Goal: Transaction & Acquisition: Purchase product/service

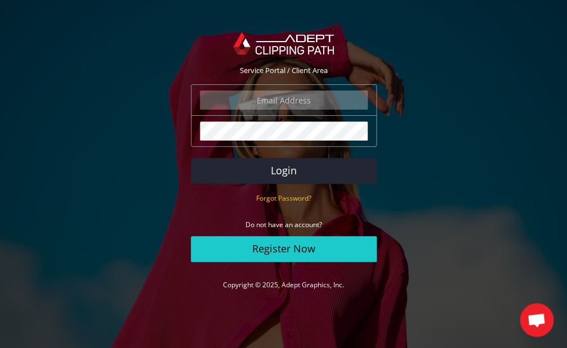
type input "[PERSON_NAME][EMAIL_ADDRESS][DOMAIN_NAME]"
click at [283, 170] on button "Login" at bounding box center [284, 171] width 186 height 26
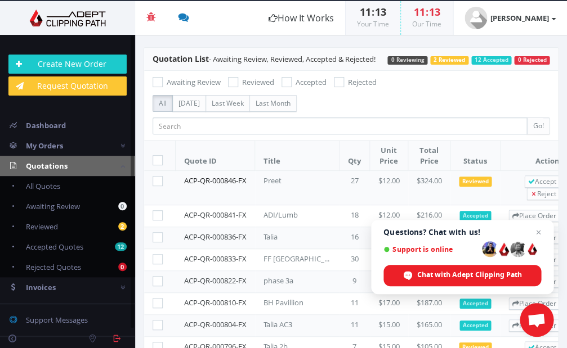
click at [216, 180] on link "ACP-QR-000846-FX" at bounding box center [215, 181] width 62 height 10
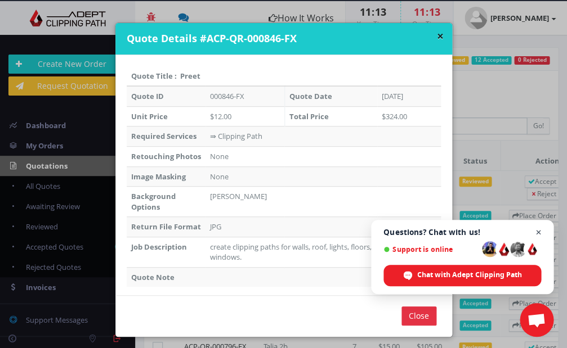
click at [537, 232] on span "Close chat" at bounding box center [538, 233] width 14 height 14
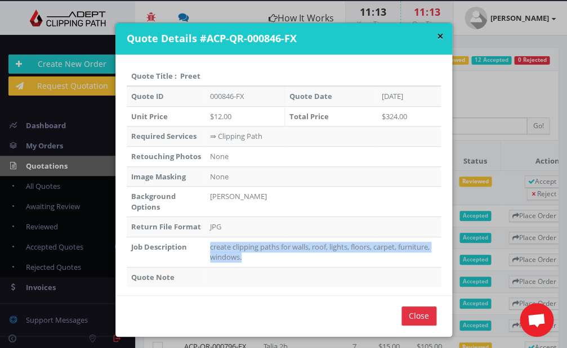
drag, startPoint x: 202, startPoint y: 267, endPoint x: 244, endPoint y: 276, distance: 43.0
click at [244, 267] on td "create clipping paths for walls, roof, lights, floors, carpet, furniture, windo…" at bounding box center [322, 252] width 235 height 30
copy td "create clipping paths for walls, roof, lights, floors, carpet, furniture, windo…"
click at [416, 326] on input "Close" at bounding box center [418, 316] width 35 height 19
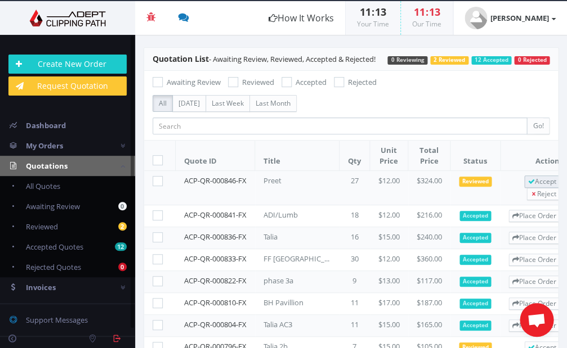
click at [533, 179] on icon at bounding box center [530, 181] width 7 height 7
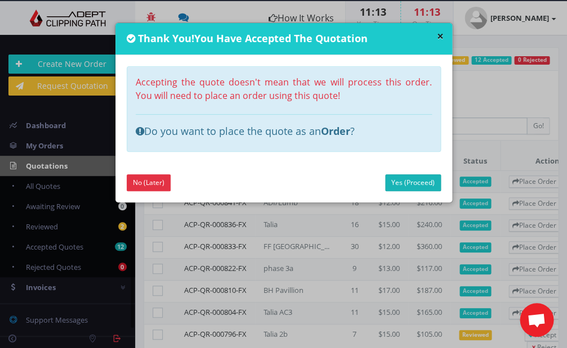
click at [401, 182] on link "Yes (Proceed)" at bounding box center [413, 182] width 56 height 17
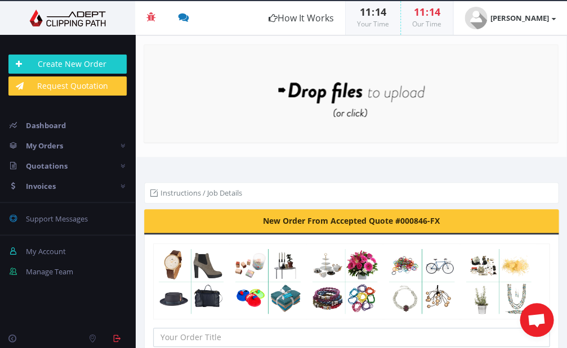
click at [183, 191] on li "Instructions / Job Details" at bounding box center [196, 192] width 92 height 11
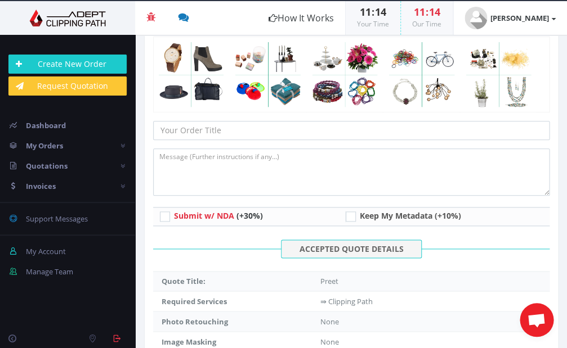
scroll to position [203, 0]
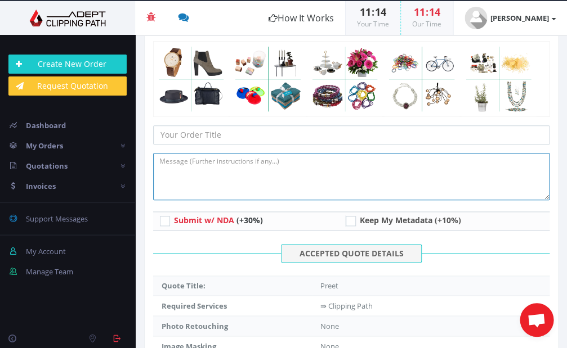
click at [183, 167] on textarea at bounding box center [351, 176] width 396 height 47
paste textarea "create clipping paths for walls, roof, lights, floors, carpet, furniture, windo…"
type textarea "create clipping paths for walls, roof, lights, floors, carpet, furniture, windo…"
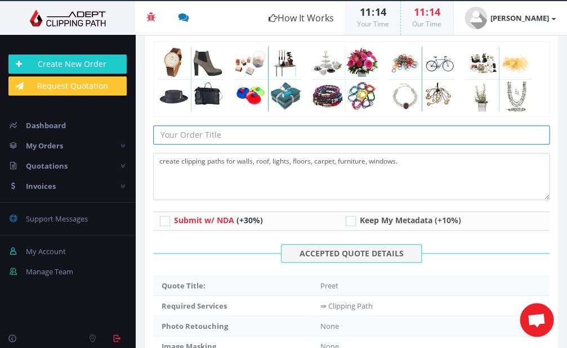
click at [168, 134] on input "text" at bounding box center [351, 134] width 396 height 19
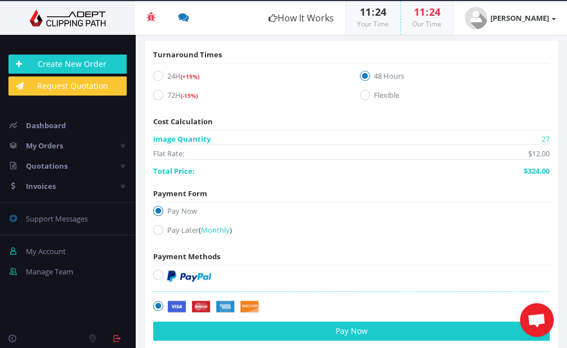
scroll to position [933, 0]
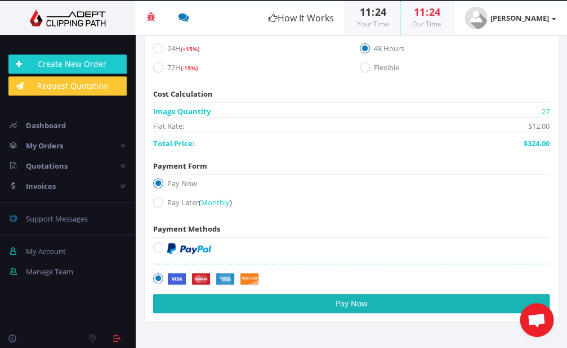
type input "Preet"
click at [360, 295] on button "Pay Now" at bounding box center [351, 303] width 396 height 19
